Goal: Transaction & Acquisition: Purchase product/service

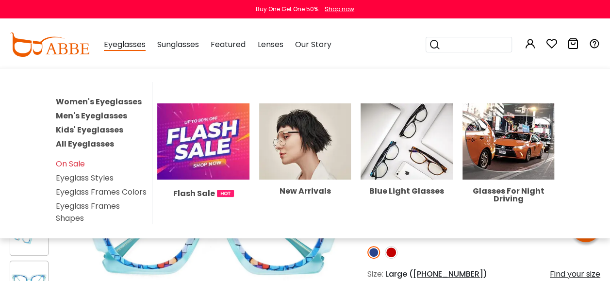
click at [129, 101] on link "Women's Eyeglasses" at bounding box center [99, 101] width 86 height 11
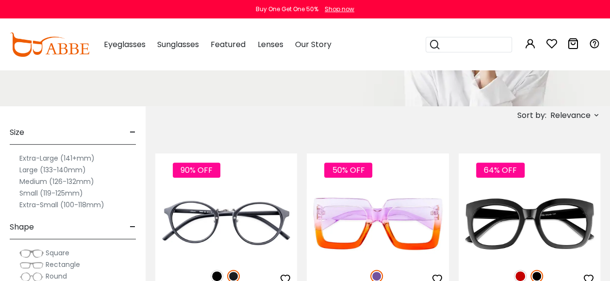
scroll to position [142, 0]
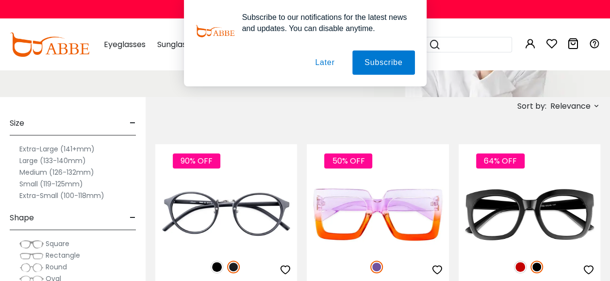
click at [89, 148] on label "Extra-Large (141+mm)" at bounding box center [56, 149] width 75 height 12
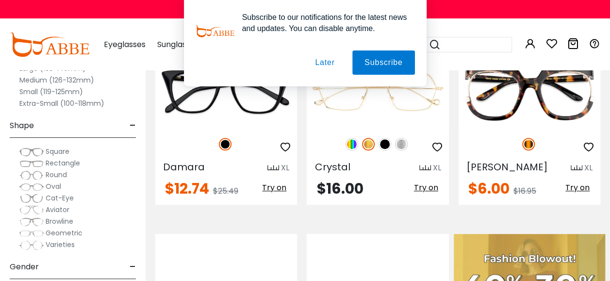
scroll to position [278, 0]
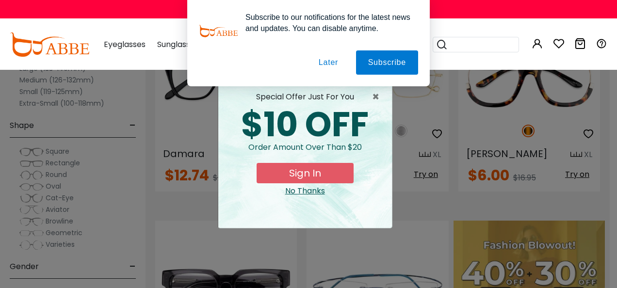
click at [0, 0] on button "Later" at bounding box center [0, 0] width 0 height 0
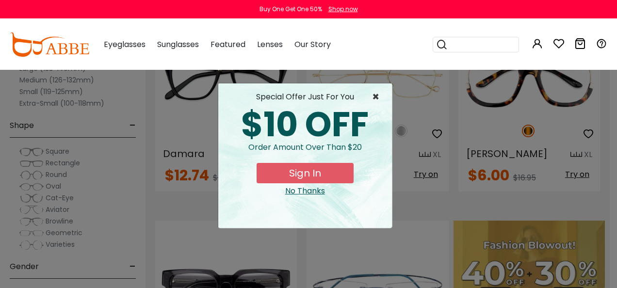
click at [376, 96] on span "×" at bounding box center [378, 97] width 12 height 12
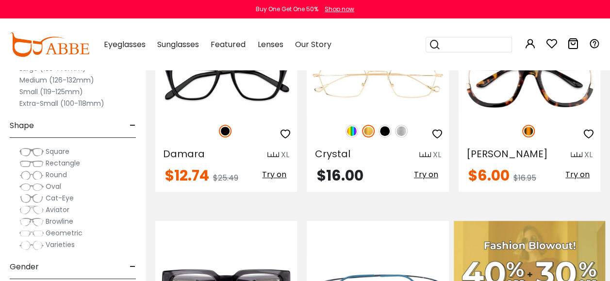
click at [131, 265] on span "-" at bounding box center [133, 266] width 6 height 23
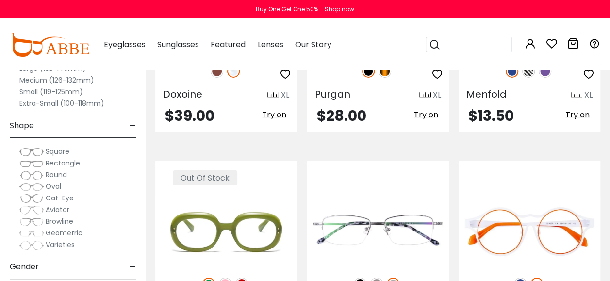
scroll to position [1630, 0]
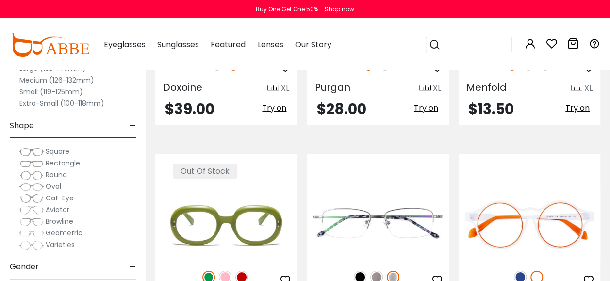
click at [142, 272] on div "Clear All (1) Size - Extra-Large (141+mm) Large (133-140mm) Medium (126-132mm) …" at bounding box center [73, 132] width 146 height 295
click at [28, 243] on img at bounding box center [31, 245] width 24 height 10
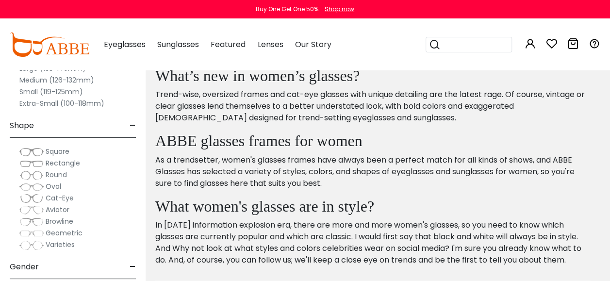
scroll to position [517, 0]
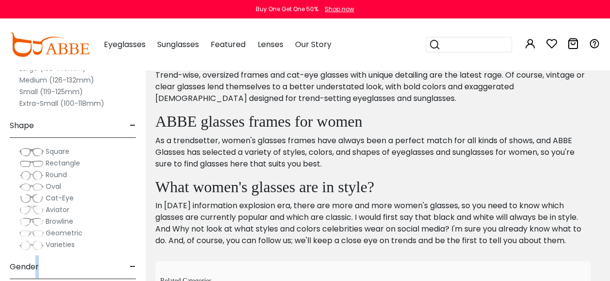
drag, startPoint x: 33, startPoint y: 264, endPoint x: 55, endPoint y: 265, distance: 22.4
click at [55, 265] on div "Gender -" at bounding box center [73, 264] width 126 height 29
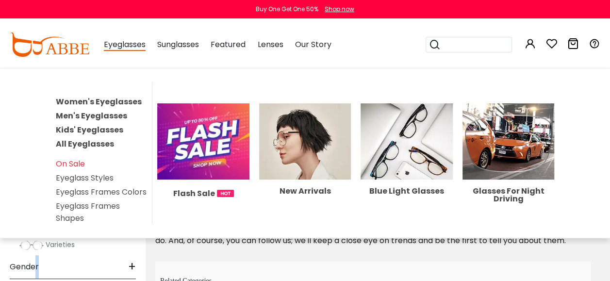
click at [123, 98] on link "Women's Eyeglasses" at bounding box center [99, 101] width 86 height 11
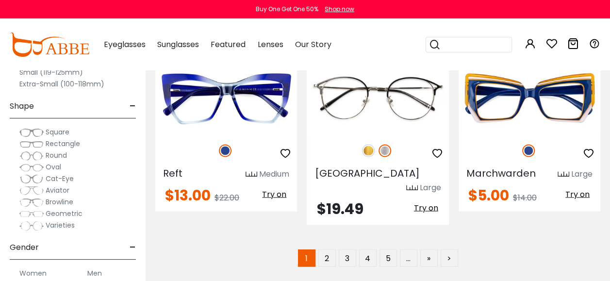
scroll to position [4399, 0]
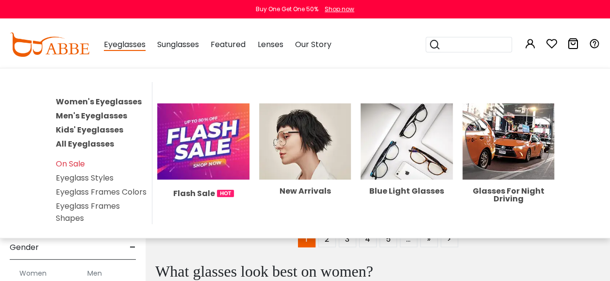
click at [128, 186] on link "Eyeglass Frames Colors" at bounding box center [101, 191] width 91 height 11
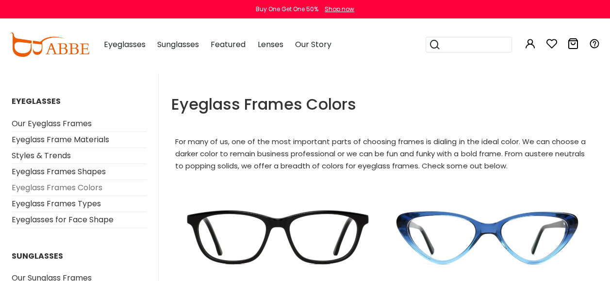
click at [91, 183] on link "Eyeglass Frames Colors" at bounding box center [57, 187] width 91 height 11
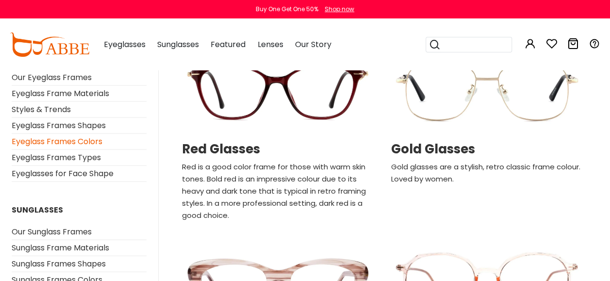
scroll to position [951, 0]
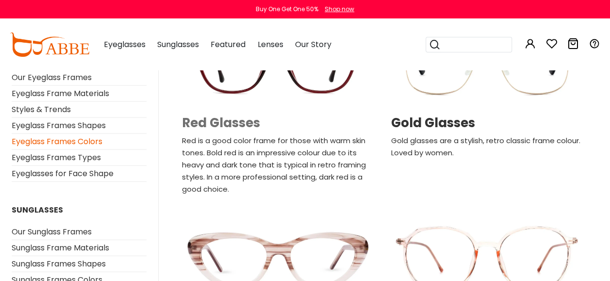
click at [209, 122] on h2 "Red Glasses" at bounding box center [278, 122] width 192 height 15
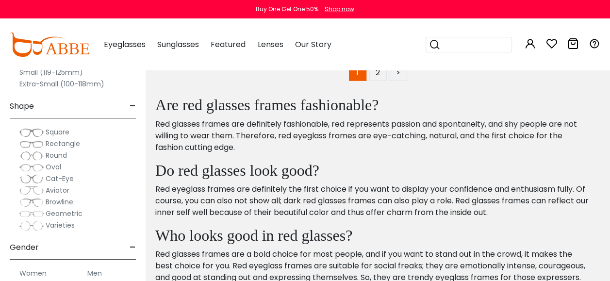
scroll to position [4576, 0]
